Goal: Task Accomplishment & Management: Manage account settings

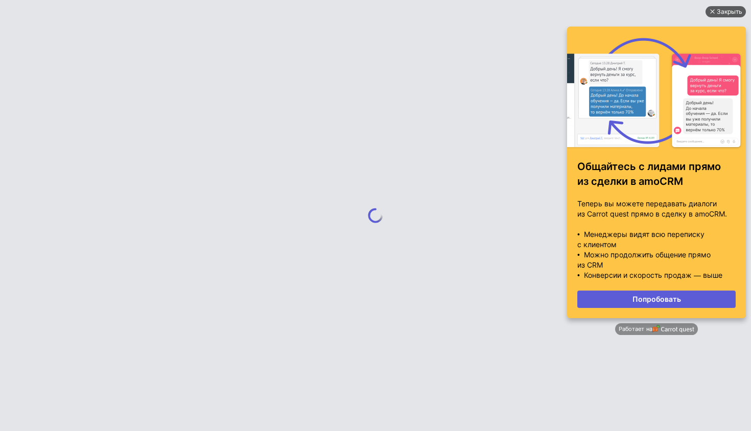
click at [716, 11] on div "Закрыть" at bounding box center [725, 11] width 40 height 11
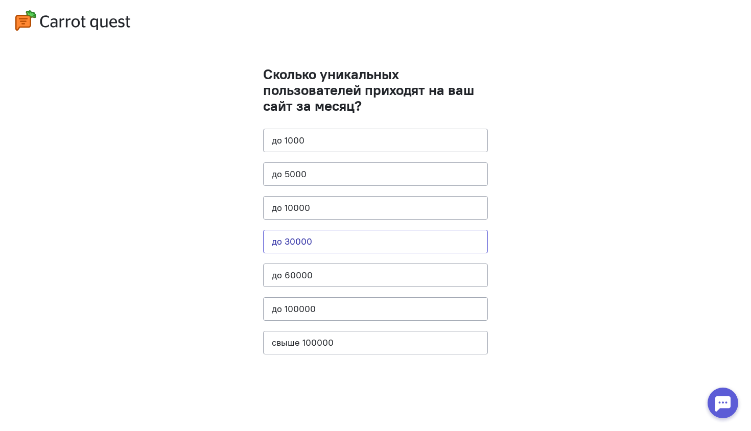
click at [318, 243] on button "до 30000" at bounding box center [375, 241] width 225 height 23
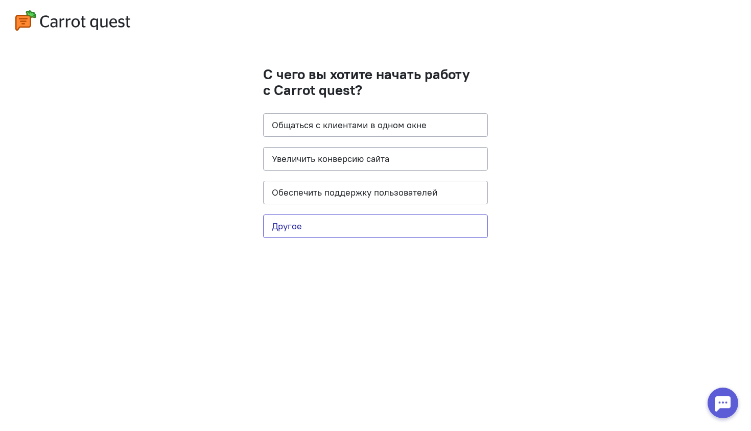
click at [332, 229] on button "Другое" at bounding box center [375, 225] width 225 height 23
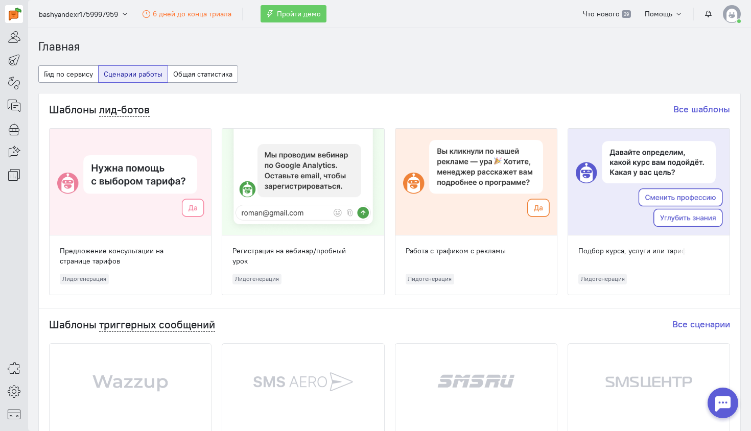
click at [722, 14] on div "Что нового 39 Помощь" at bounding box center [658, 14] width 163 height 18
click at [731, 15] on img at bounding box center [732, 14] width 18 height 18
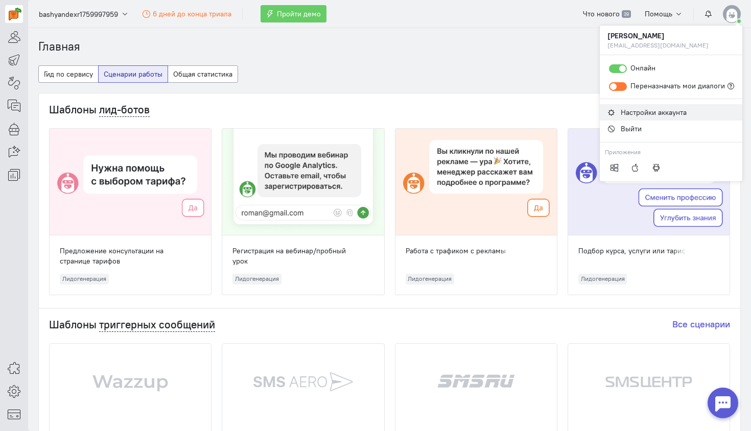
click at [654, 108] on span "Настройки аккаунта" at bounding box center [653, 112] width 66 height 9
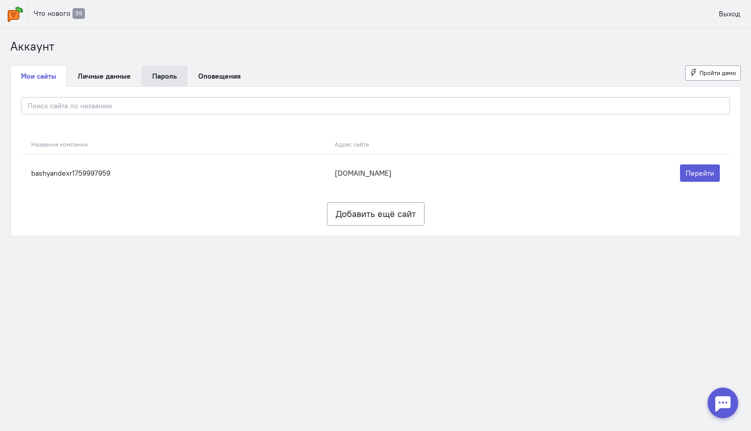
click at [169, 78] on link "Пароль" at bounding box center [164, 75] width 46 height 21
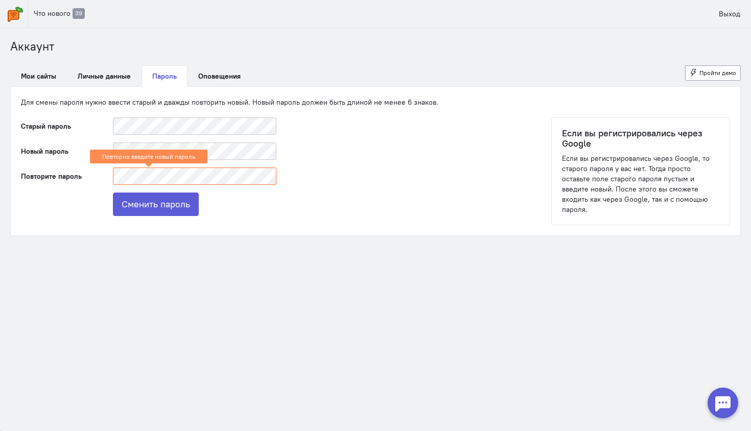
click at [310, 149] on div "Старый пароль Новый пароль Повторите пароль Повторно введите новый пароль Смени…" at bounding box center [375, 171] width 709 height 108
click at [206, 158] on div "Повторно введите новый пароль" at bounding box center [148, 157] width 117 height 14
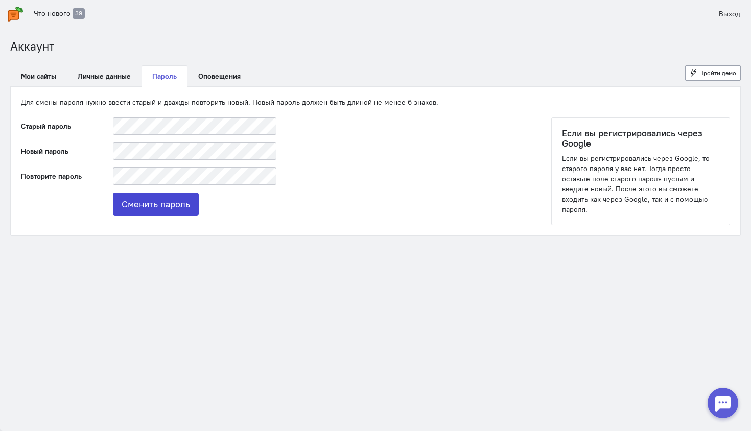
click at [147, 212] on button "Сменить пароль" at bounding box center [156, 204] width 86 height 23
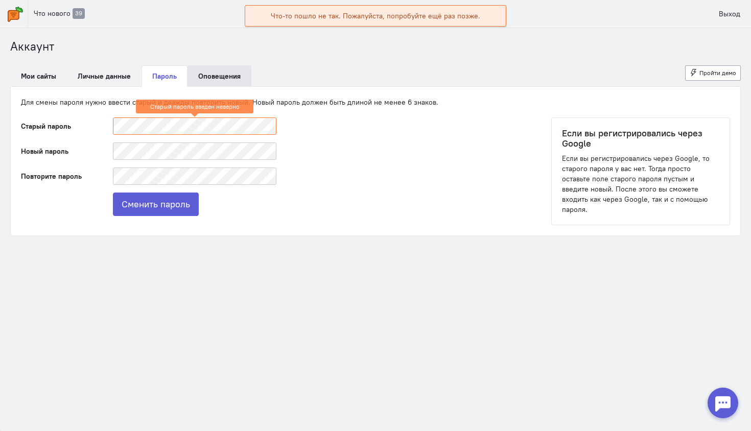
click at [200, 78] on link "Оповещения" at bounding box center [219, 75] width 64 height 21
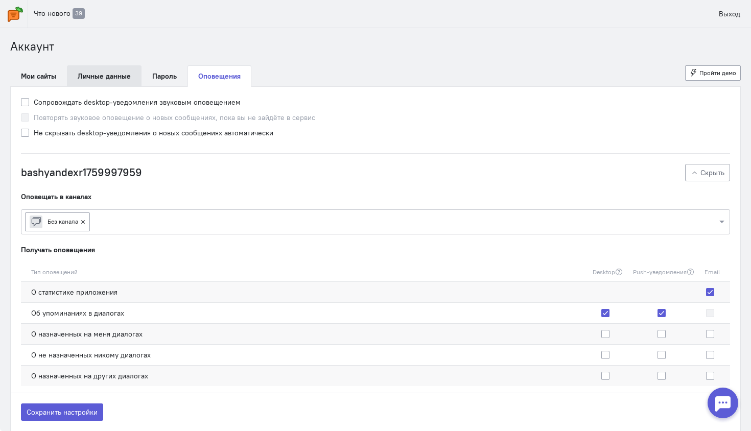
click at [118, 80] on link "Личные данные" at bounding box center [104, 75] width 75 height 21
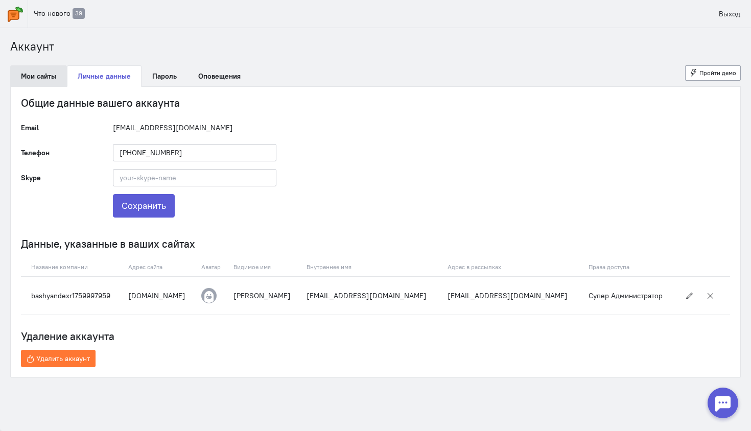
click at [50, 76] on link "Мои сайты" at bounding box center [38, 75] width 57 height 21
